Goal: Check status

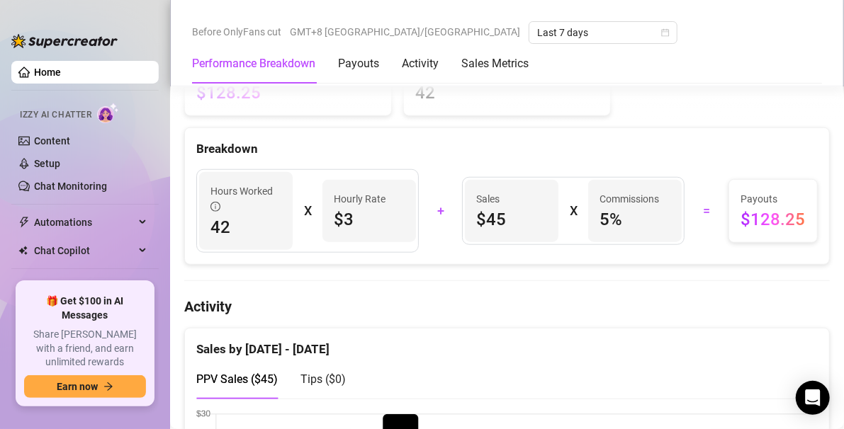
scroll to position [504, 0]
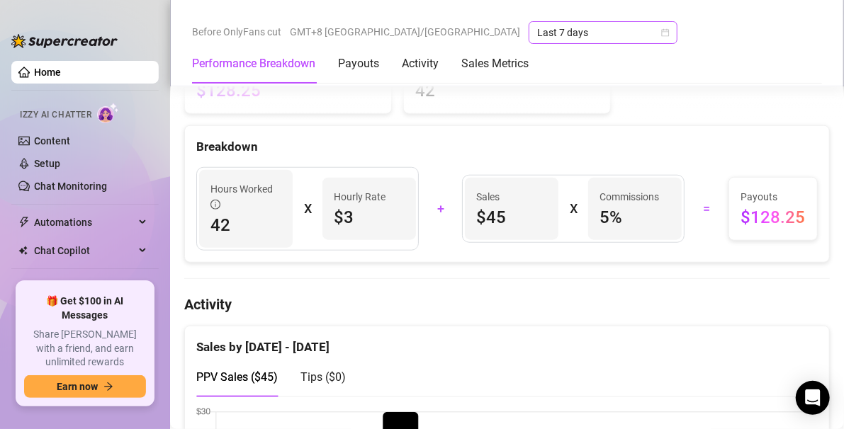
click at [537, 28] on span "Last 7 days" at bounding box center [603, 32] width 132 height 21
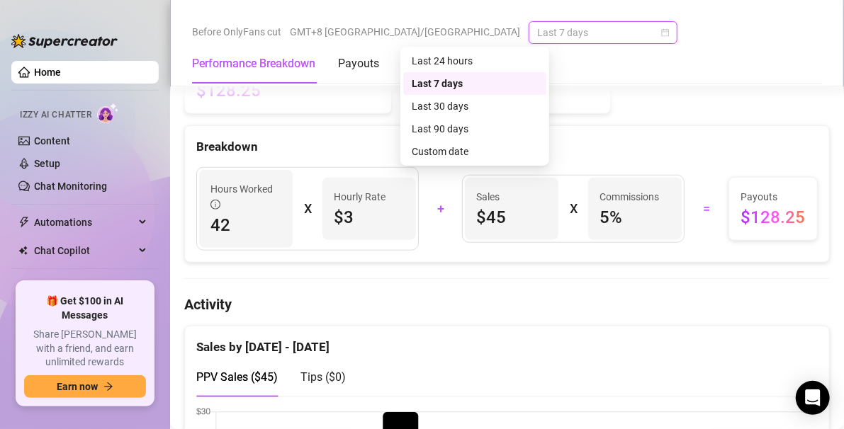
click at [473, 110] on div "Last 30 days" at bounding box center [474, 106] width 126 height 16
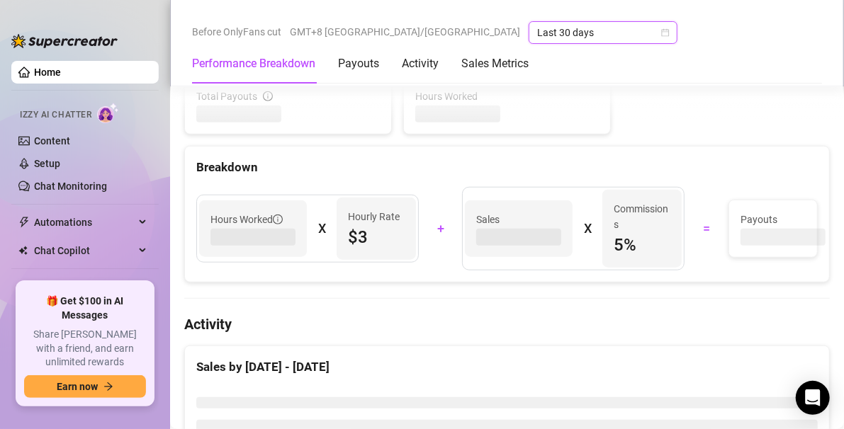
click at [474, 107] on div "Total Payouts Hours Worked Breakdown Hours Worked X Hourly Rate $3 + Sales X Co…" at bounding box center [506, 179] width 645 height 207
click at [456, 109] on div "Total Payouts Hours Worked Breakdown Hours Worked X Hourly Rate $3 + Sales X Co…" at bounding box center [506, 179] width 645 height 207
click at [470, 106] on div "Total Payouts Hours Worked Breakdown Hours Worked X Hourly Rate $3 + Sales X Co…" at bounding box center [506, 179] width 645 height 207
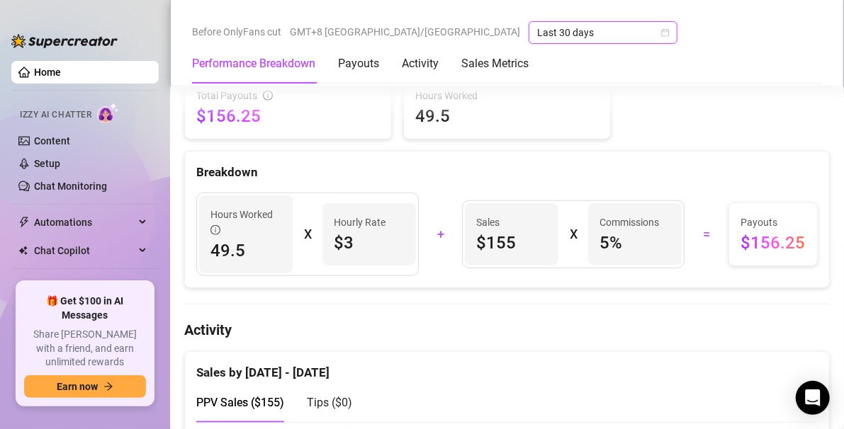
scroll to position [472, 0]
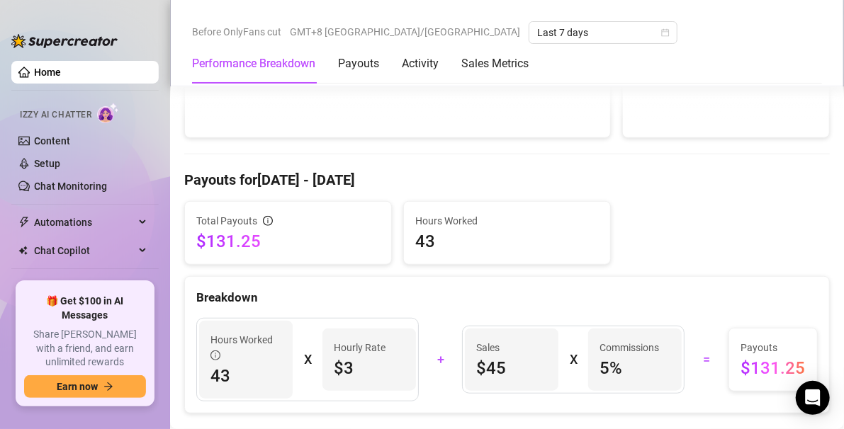
scroll to position [349, 0]
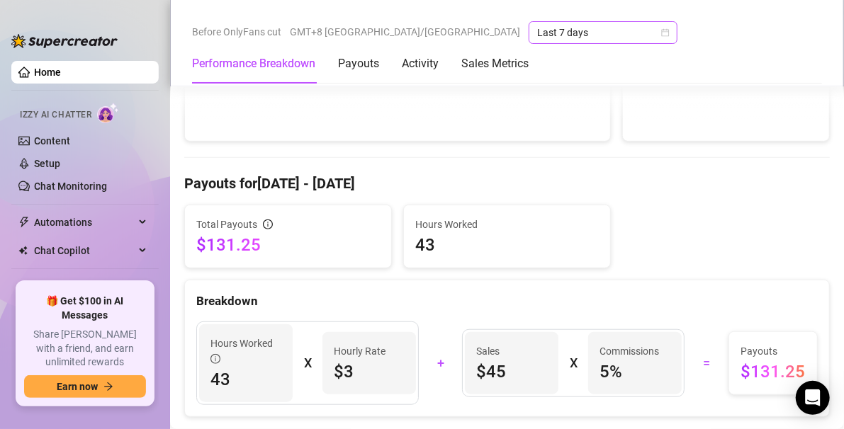
click at [537, 31] on span "Last 7 days" at bounding box center [603, 32] width 132 height 21
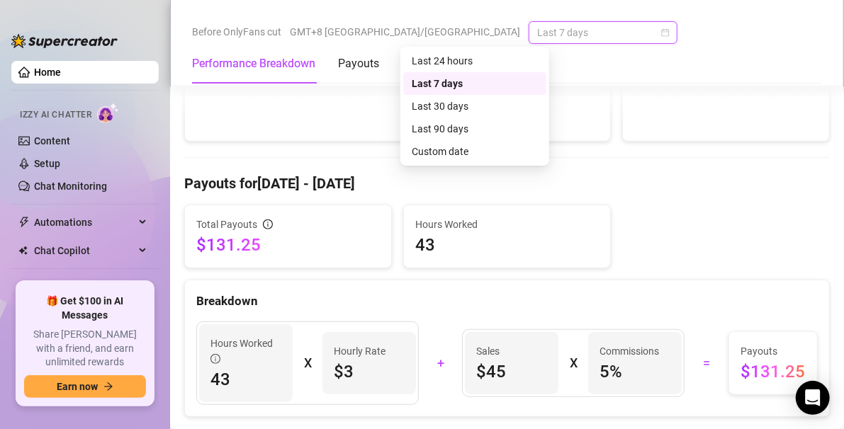
click at [477, 107] on div "Last 30 days" at bounding box center [474, 106] width 126 height 16
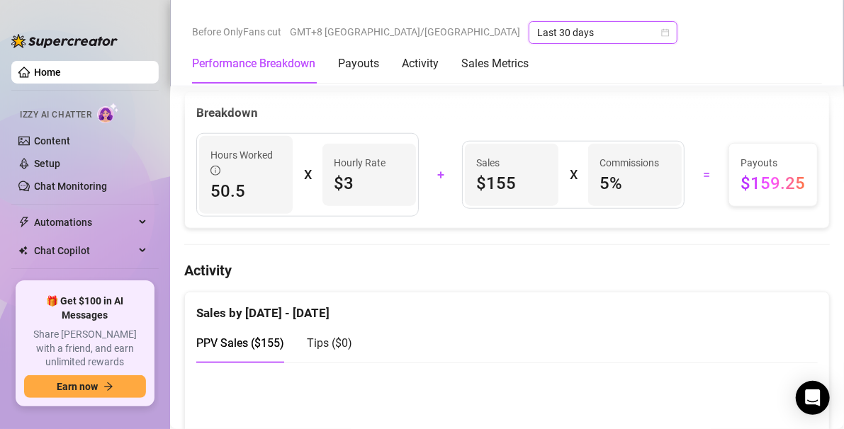
scroll to position [539, 0]
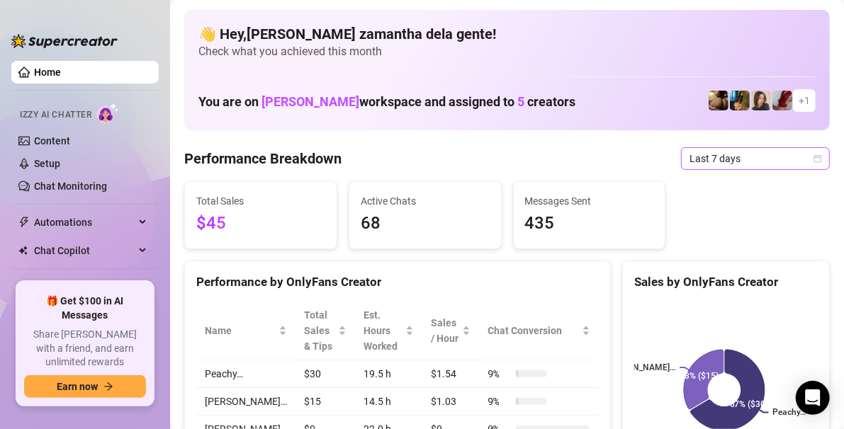
drag, startPoint x: 836, startPoint y: 49, endPoint x: 732, endPoint y: 151, distance: 145.7
click at [732, 151] on span "Last 7 days" at bounding box center [755, 158] width 132 height 21
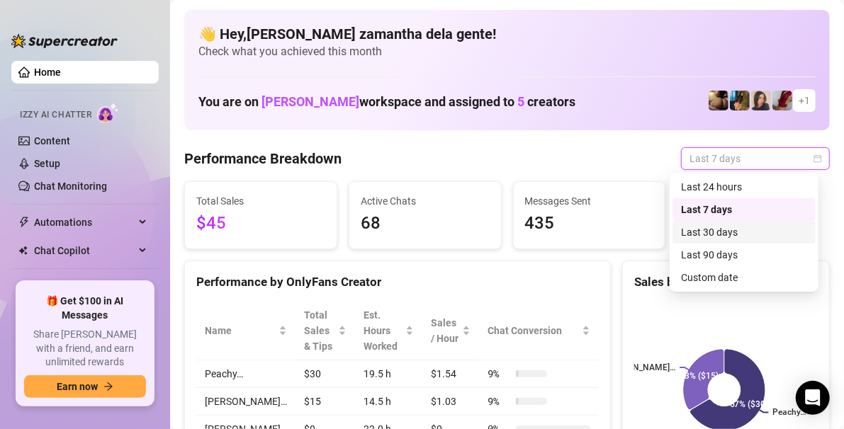
click at [704, 231] on div "Last 30 days" at bounding box center [744, 233] width 126 height 16
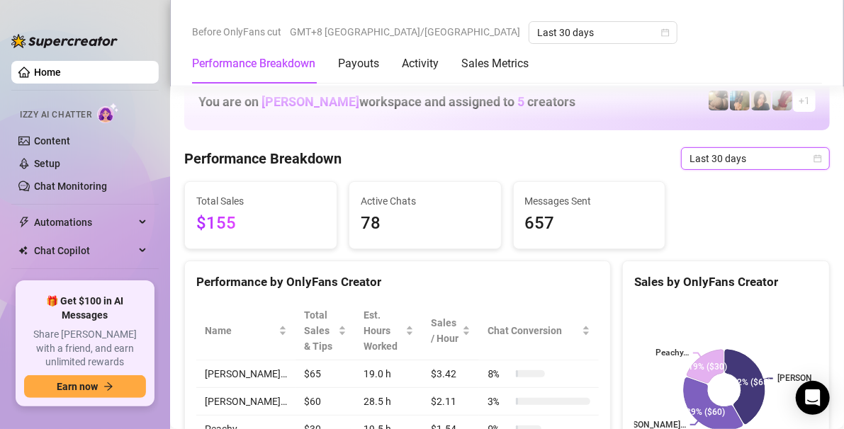
scroll to position [418, 0]
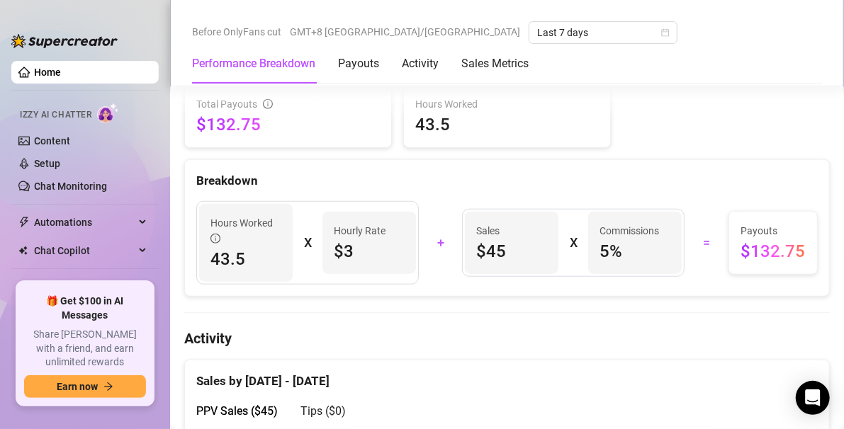
scroll to position [476, 0]
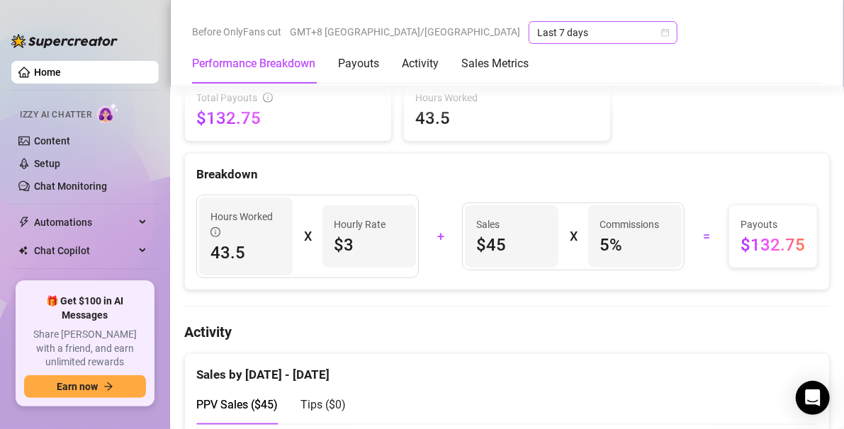
click at [537, 37] on span "Last 7 days" at bounding box center [603, 32] width 132 height 21
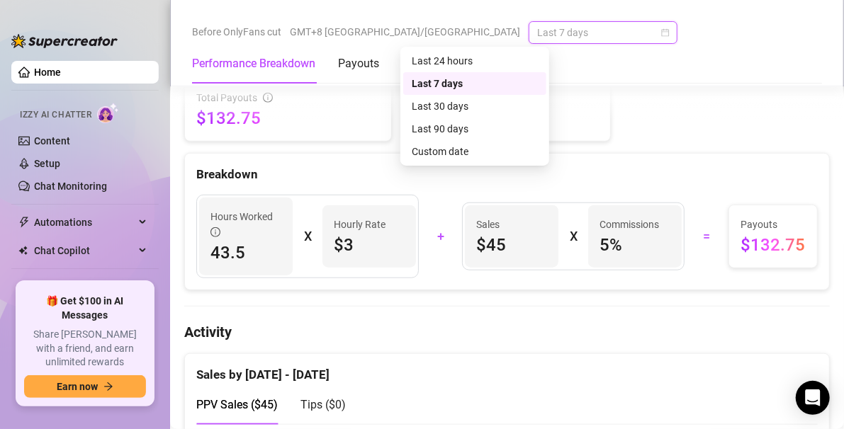
click at [460, 116] on div "Last 30 days" at bounding box center [474, 106] width 143 height 23
